Goal: Task Accomplishment & Management: Manage account settings

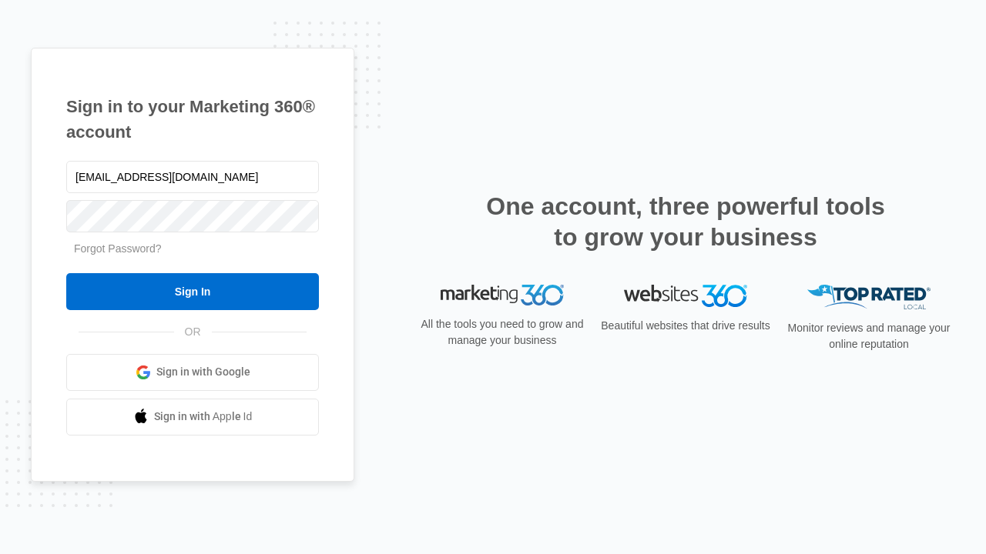
type input "[EMAIL_ADDRESS][DOMAIN_NAME]"
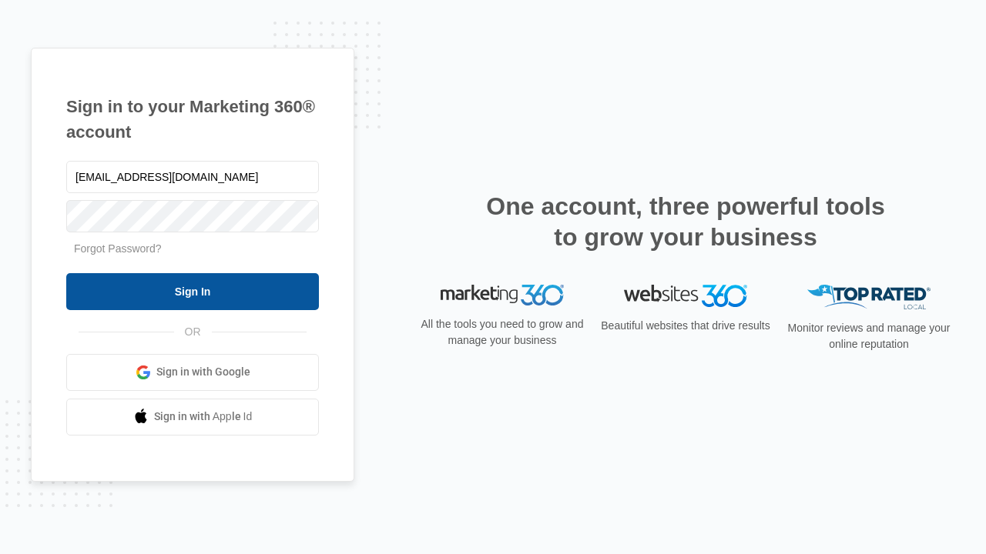
click at [193, 291] on input "Sign In" at bounding box center [192, 291] width 253 height 37
